Goal: Task Accomplishment & Management: Complete application form

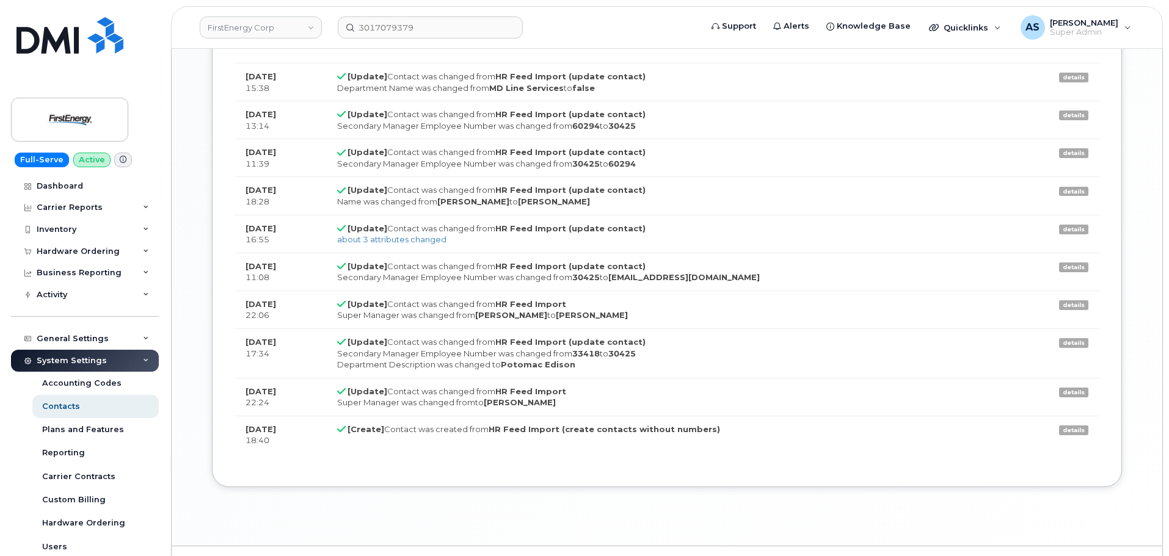
scroll to position [36, 0]
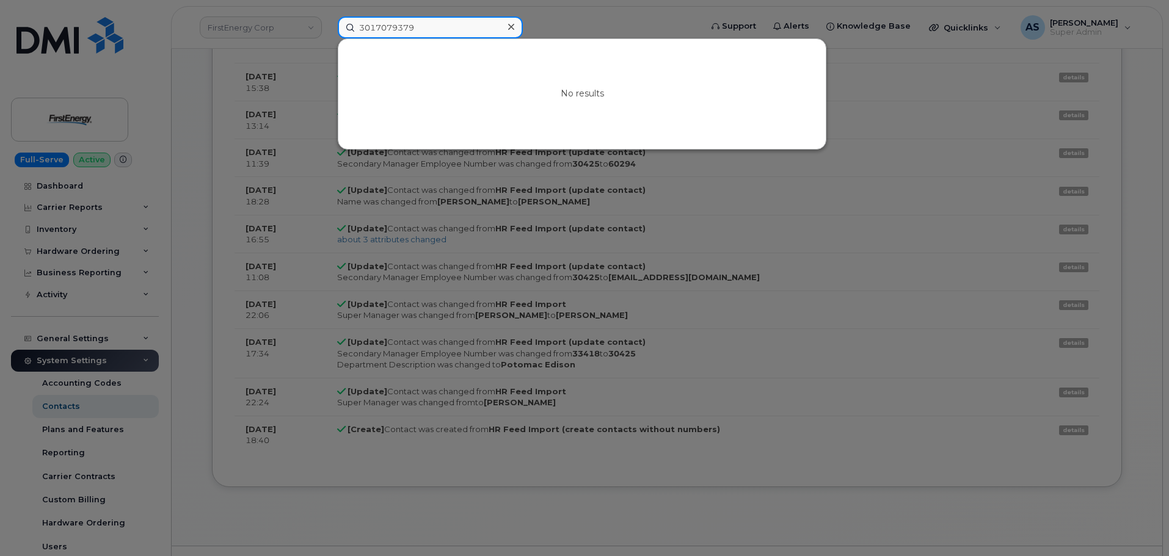
drag, startPoint x: 407, startPoint y: 30, endPoint x: 216, endPoint y: 9, distance: 191.6
click at [328, 16] on div "3017079379 No results" at bounding box center [515, 27] width 375 height 22
paste input "289-795-6032"
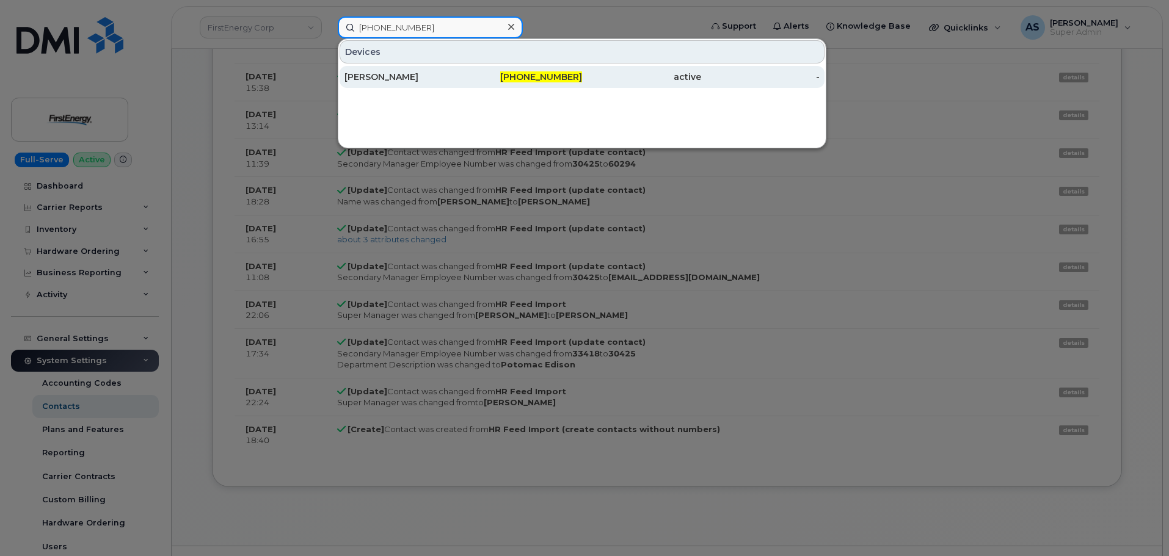
type input "289-795-6032"
click at [445, 80] on div "[PERSON_NAME]" at bounding box center [403, 77] width 119 height 12
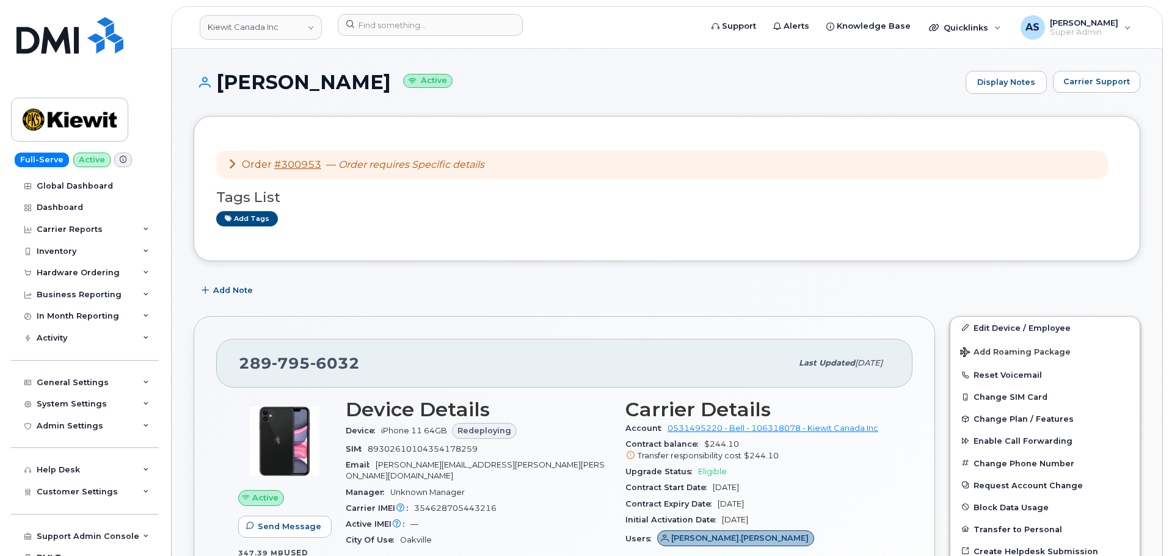
click at [230, 165] on icon at bounding box center [232, 164] width 10 height 10
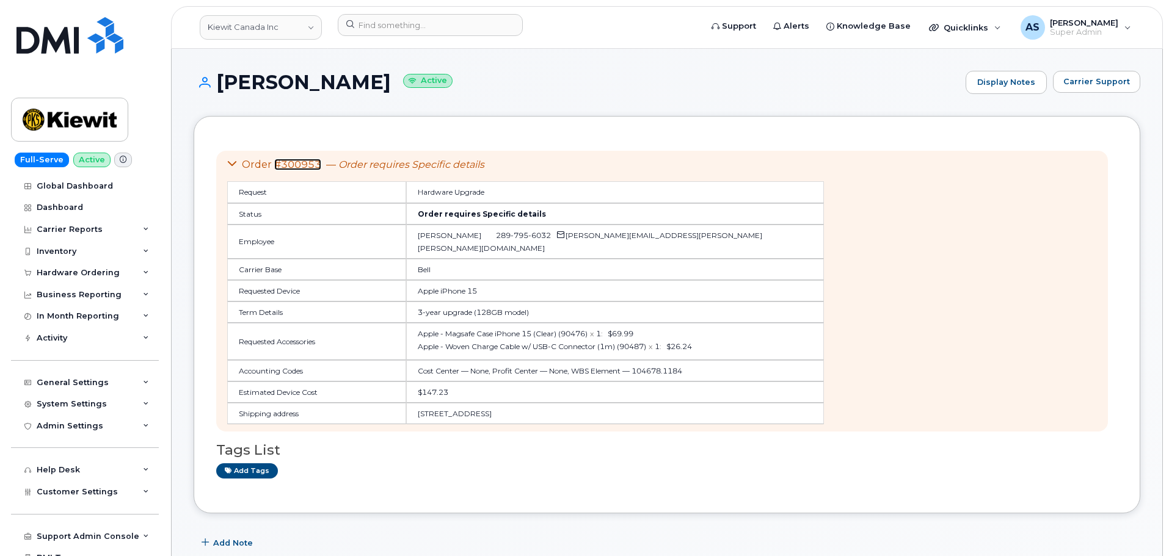
click at [287, 159] on link "#300953" at bounding box center [297, 165] width 47 height 12
click at [302, 162] on link "#300953" at bounding box center [297, 165] width 47 height 12
click at [59, 42] on img at bounding box center [69, 35] width 107 height 37
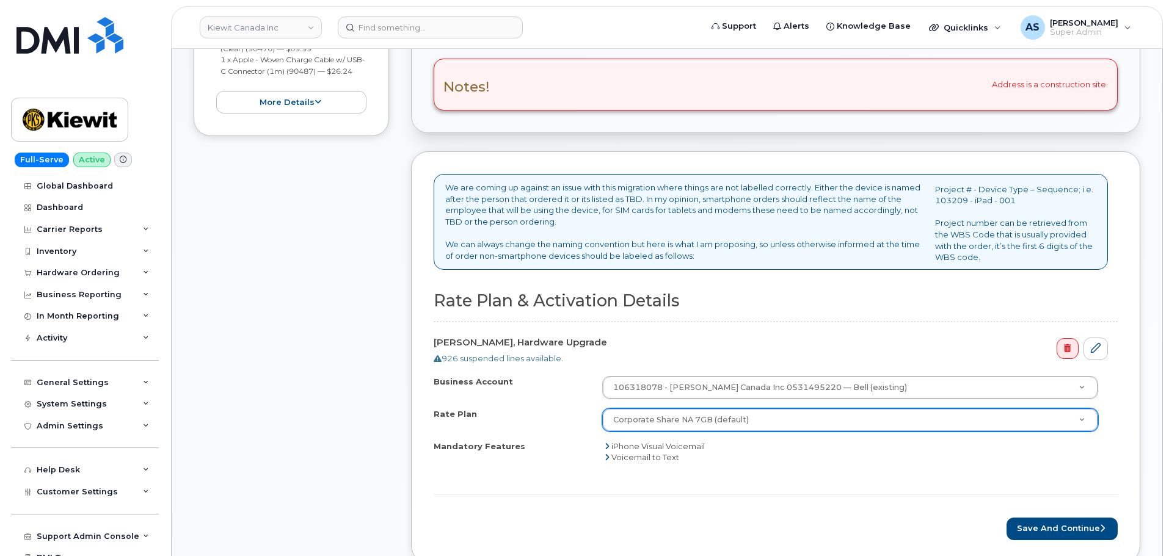
scroll to position [366, 0]
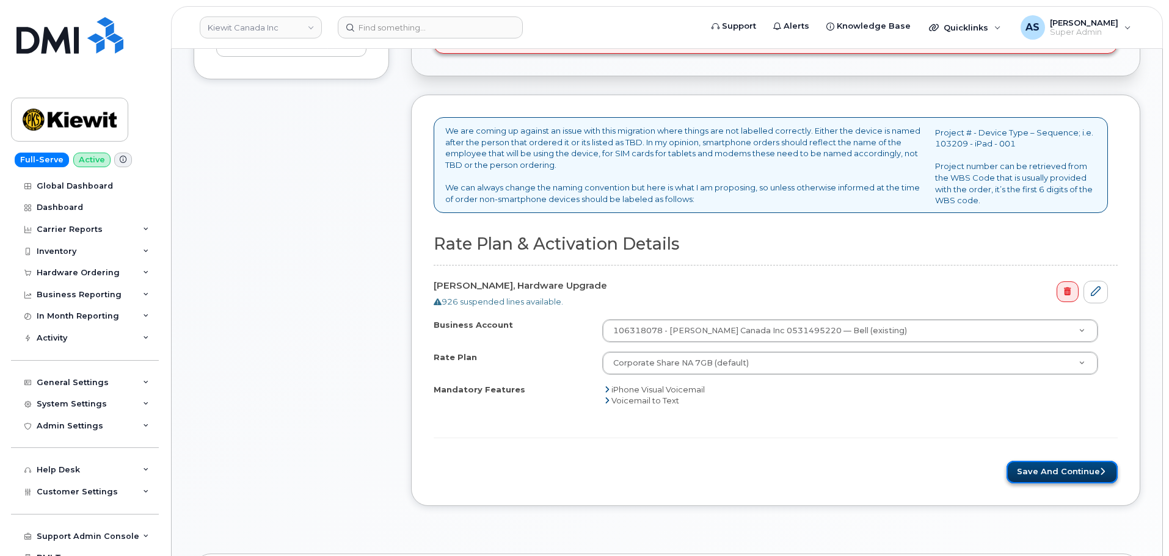
click at [1039, 467] on button "Save and Continue" at bounding box center [1061, 472] width 111 height 23
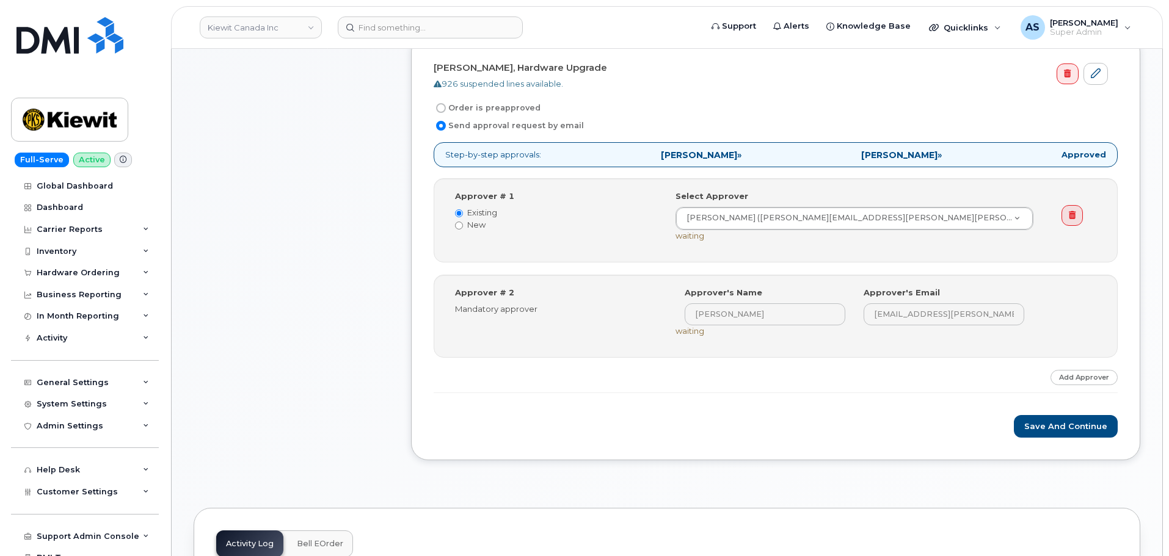
scroll to position [427, 0]
click at [1074, 424] on button "Save and Continue" at bounding box center [1066, 425] width 104 height 23
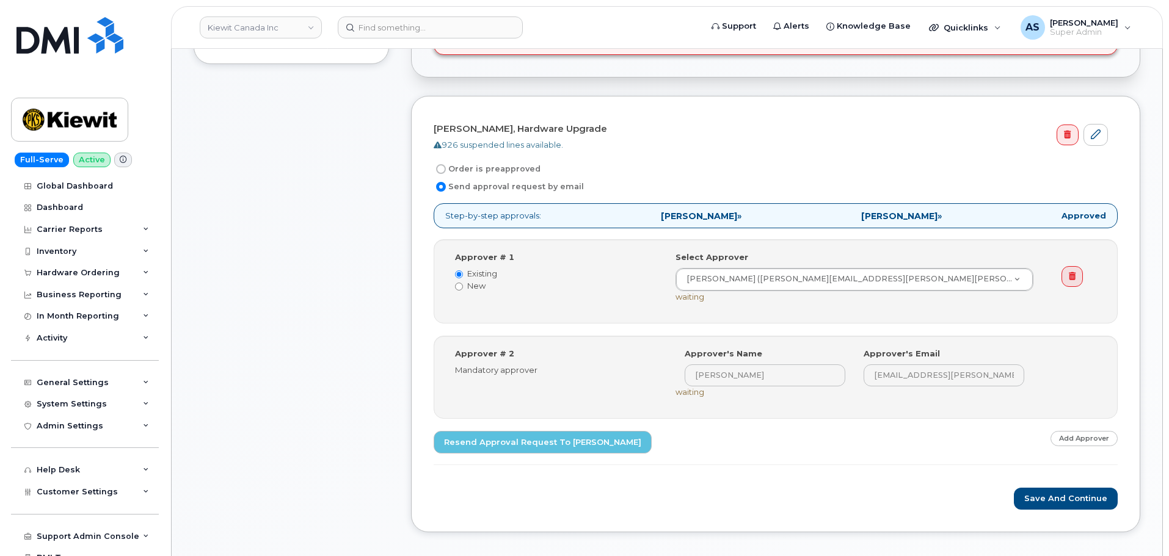
scroll to position [366, 0]
